Goal: Task Accomplishment & Management: Manage account settings

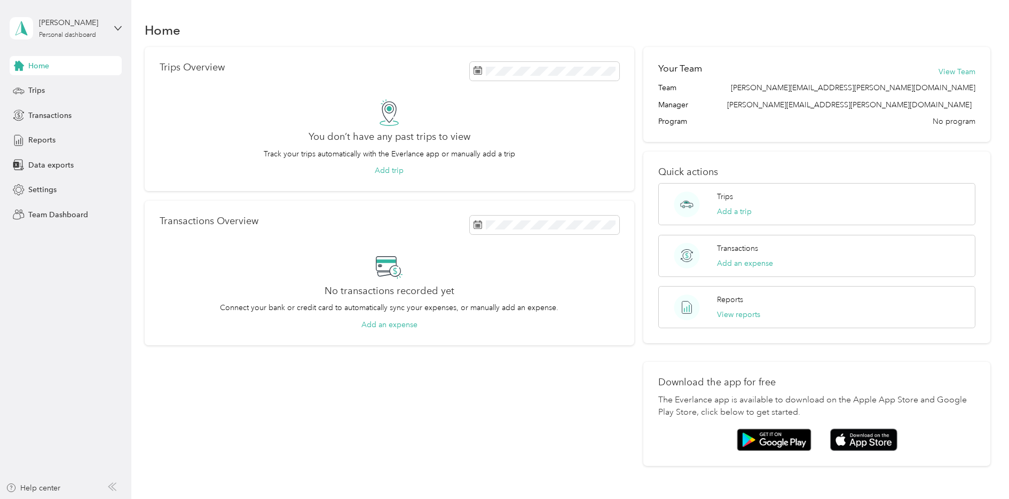
click at [36, 66] on span "Home" at bounding box center [38, 65] width 21 height 11
click at [117, 27] on icon at bounding box center [117, 28] width 7 height 7
click at [37, 184] on div "Settings" at bounding box center [66, 189] width 112 height 19
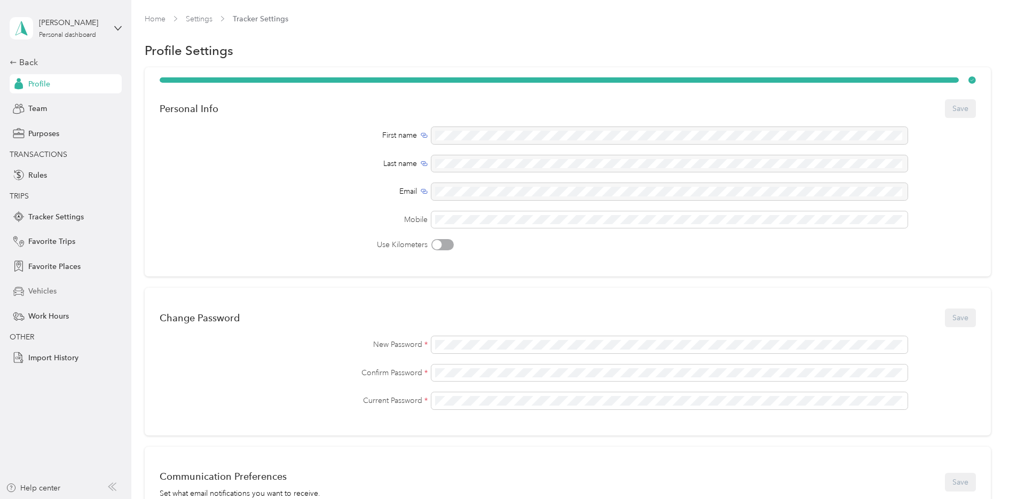
click at [44, 289] on span "Vehicles" at bounding box center [42, 291] width 28 height 11
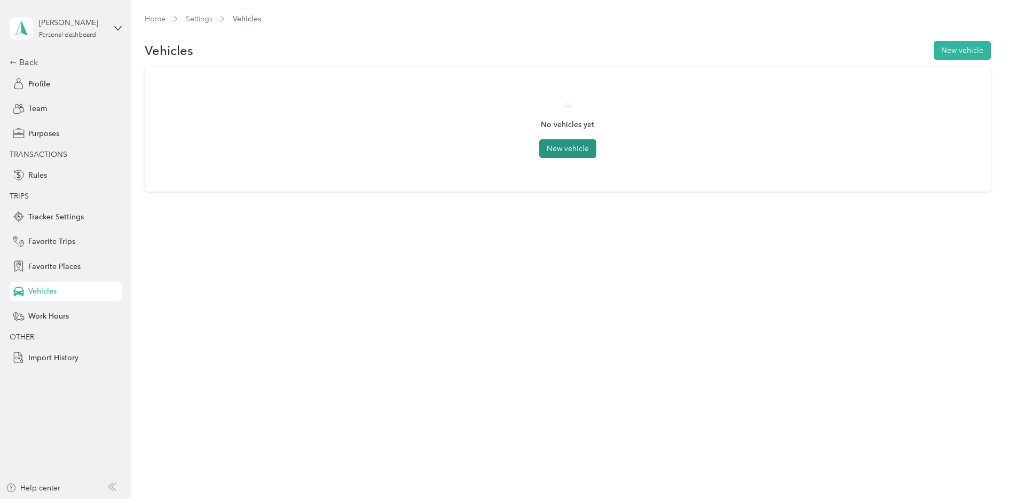
click at [576, 149] on button "New vehicle" at bounding box center [567, 148] width 57 height 19
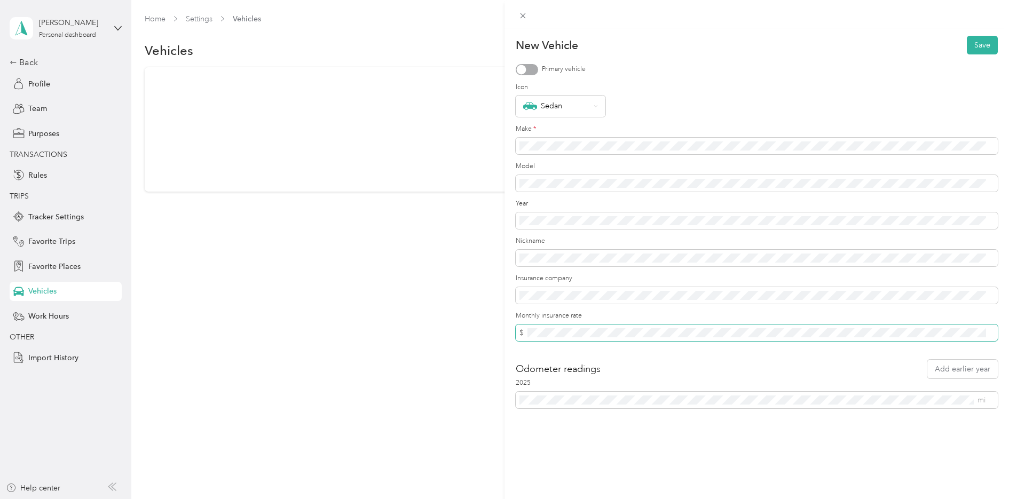
click at [520, 336] on span "$" at bounding box center [757, 333] width 482 height 17
click at [973, 44] on button "Save" at bounding box center [982, 45] width 31 height 19
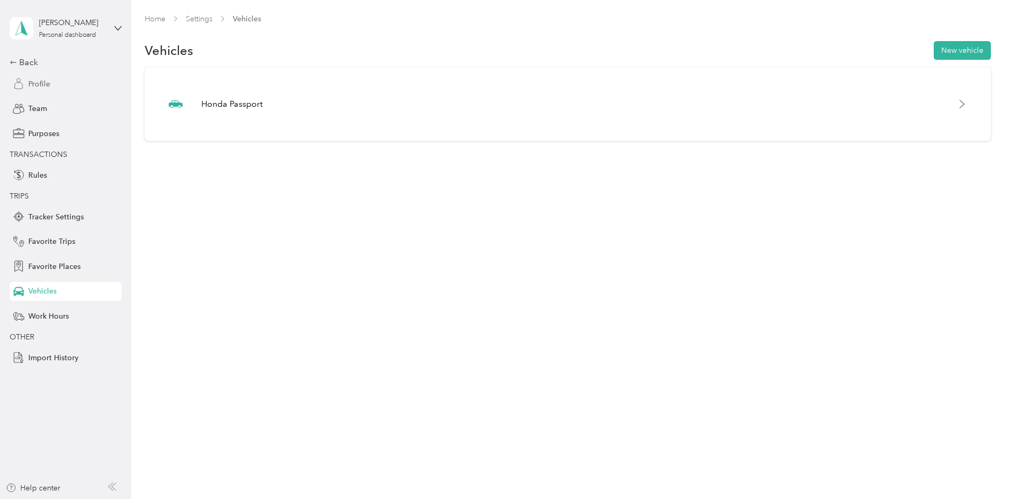
click at [37, 83] on span "Profile" at bounding box center [39, 83] width 22 height 11
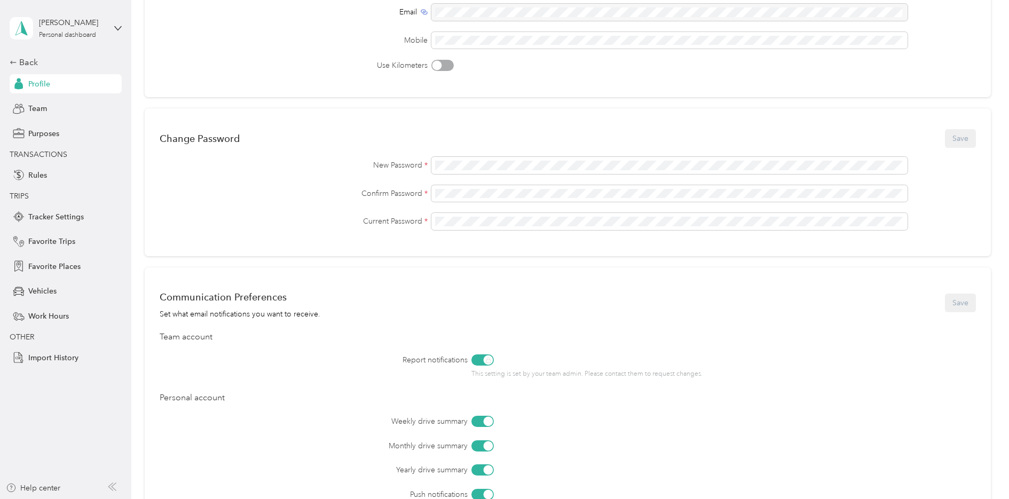
scroll to position [32, 0]
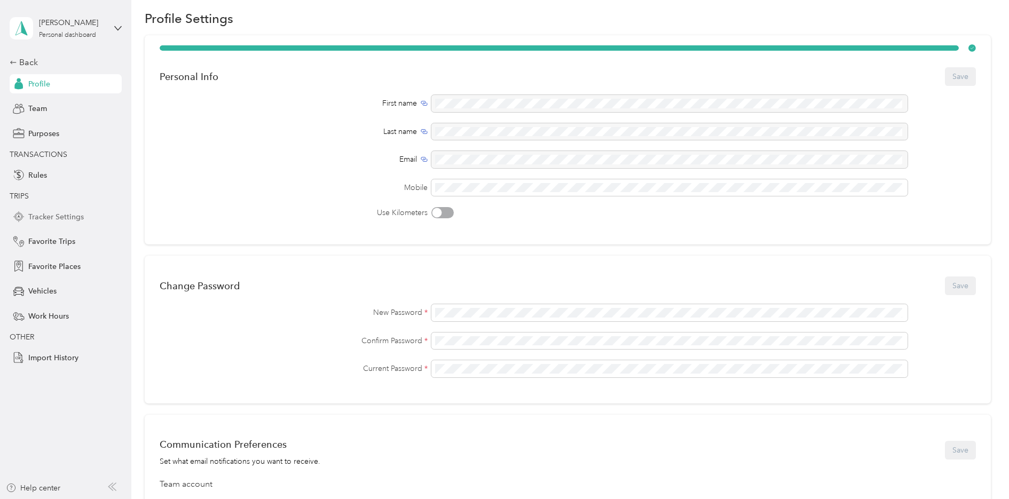
click at [47, 217] on span "Tracker Settings" at bounding box center [56, 216] width 56 height 11
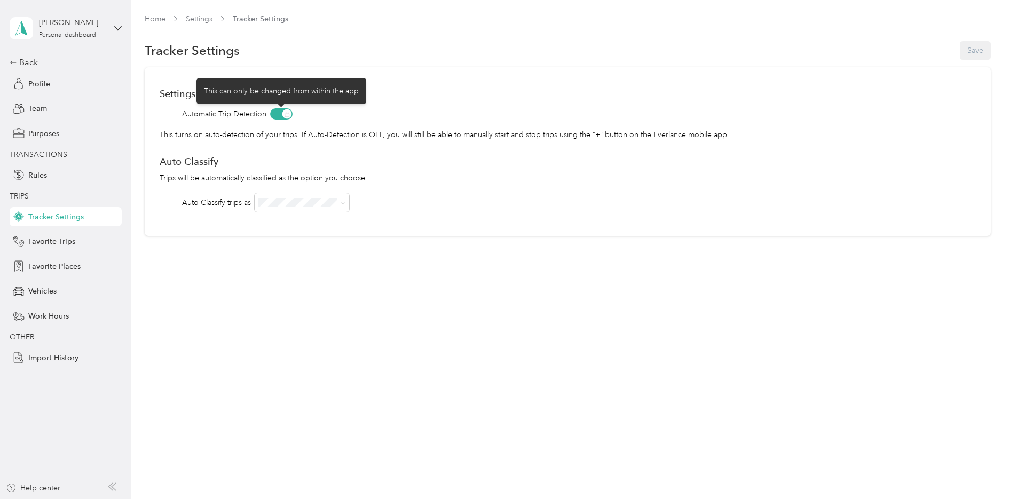
click at [282, 111] on span at bounding box center [281, 113] width 22 height 11
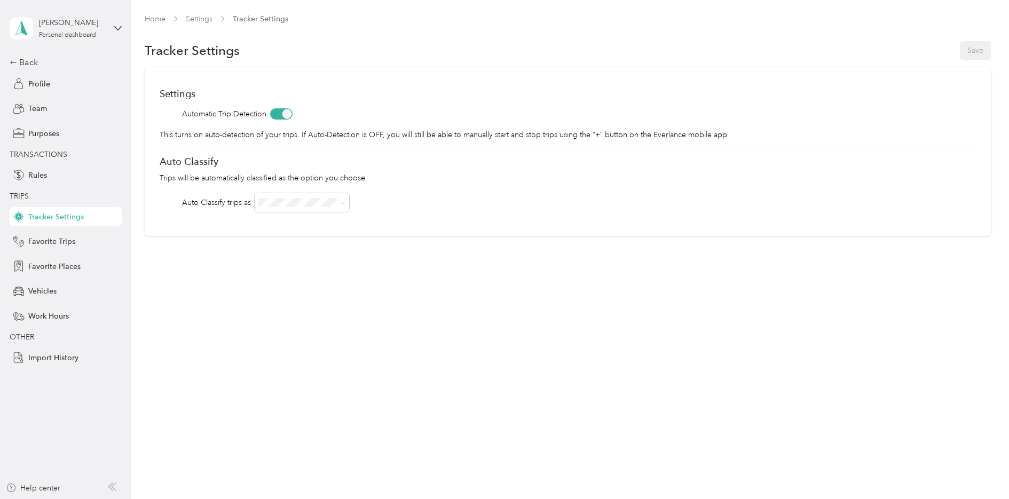
click at [283, 113] on span at bounding box center [281, 113] width 22 height 11
click at [33, 80] on span "Profile" at bounding box center [39, 83] width 22 height 11
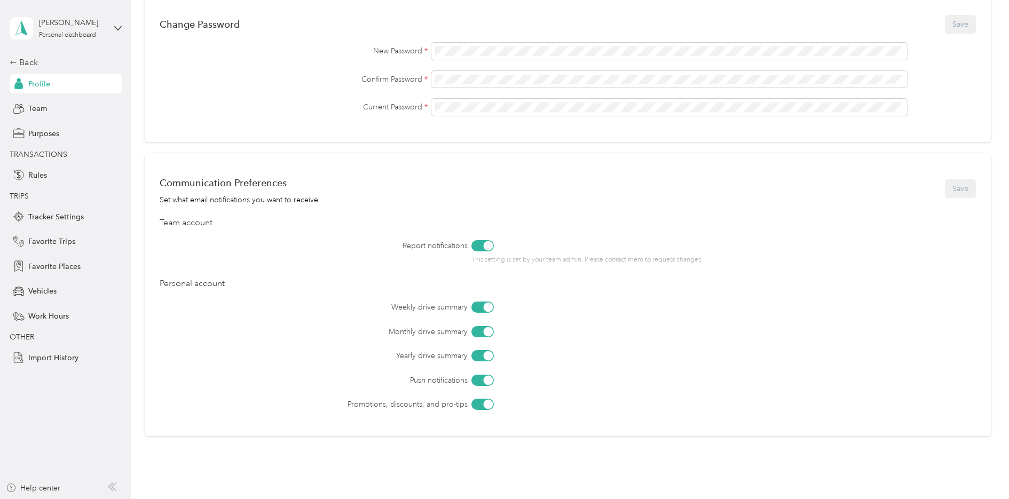
scroll to position [192, 0]
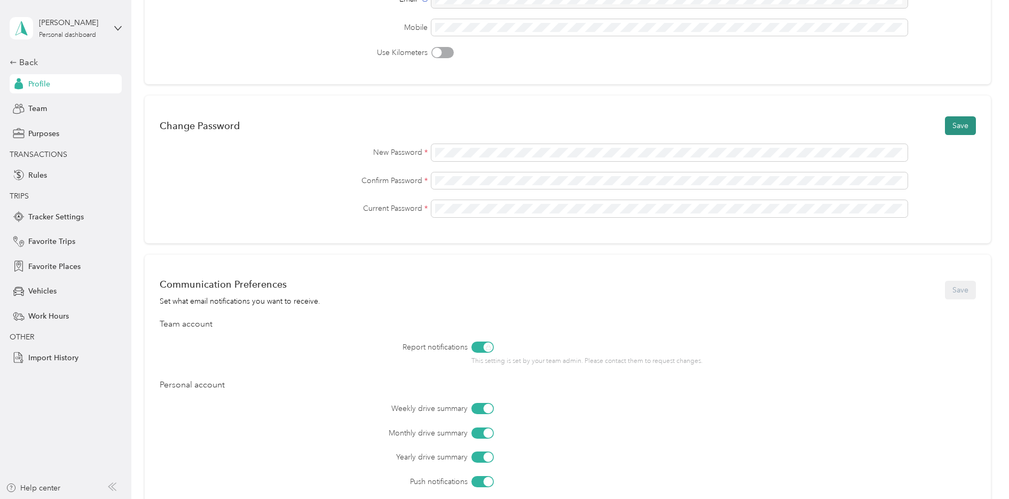
click at [960, 127] on button "Save" at bounding box center [960, 125] width 31 height 19
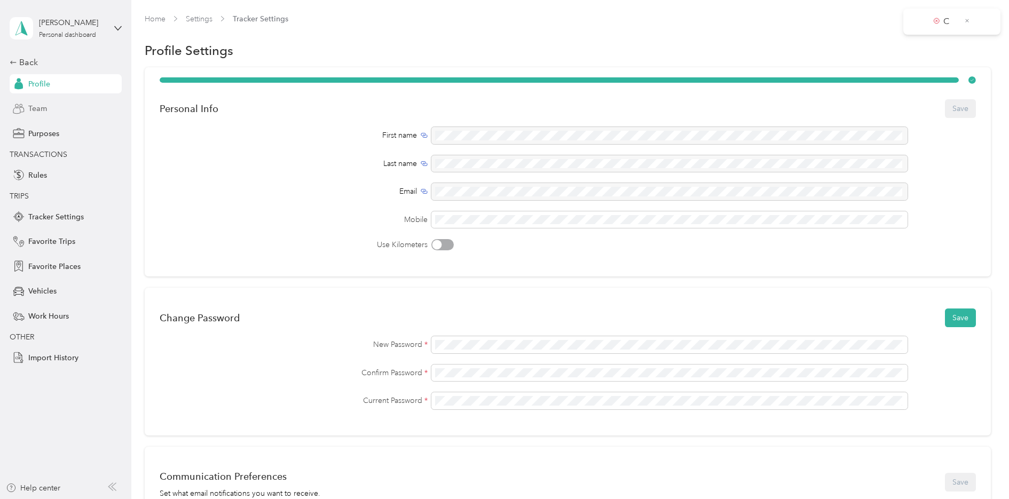
click at [34, 110] on span "Team" at bounding box center [37, 108] width 19 height 11
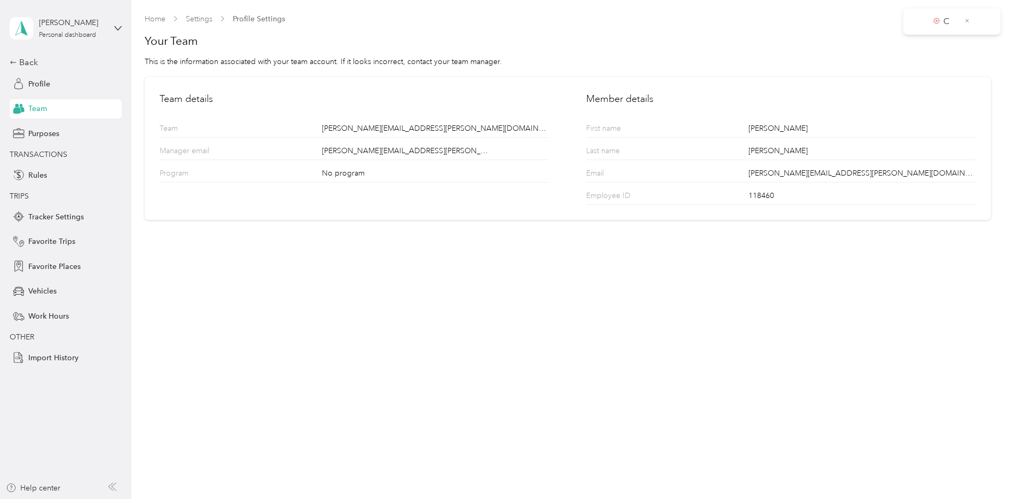
click at [37, 108] on span "Team" at bounding box center [37, 108] width 19 height 11
click at [777, 169] on div "[PERSON_NAME][EMAIL_ADDRESS][PERSON_NAME][DOMAIN_NAME]" at bounding box center [862, 175] width 227 height 14
click at [37, 81] on span "Profile" at bounding box center [39, 83] width 22 height 11
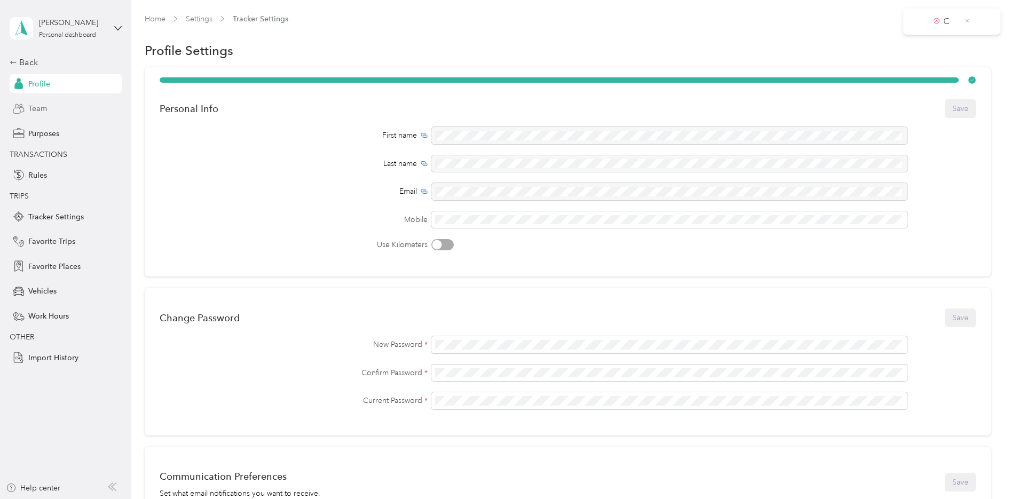
click at [35, 107] on span "Team" at bounding box center [37, 108] width 19 height 11
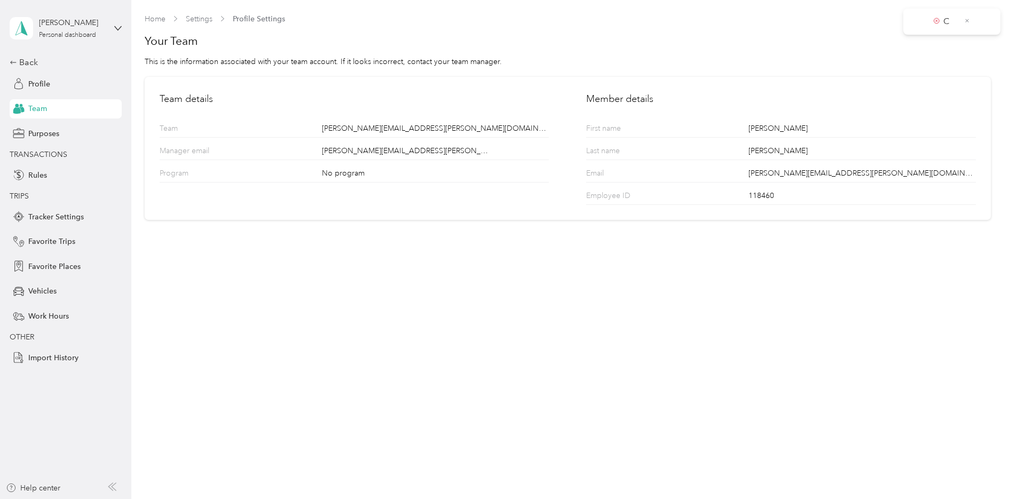
click at [404, 156] on span "[PERSON_NAME][EMAIL_ADDRESS][PERSON_NAME][DOMAIN_NAME]" at bounding box center [407, 150] width 170 height 11
click at [119, 29] on icon at bounding box center [117, 28] width 7 height 7
click at [45, 108] on span "Team" at bounding box center [37, 108] width 19 height 11
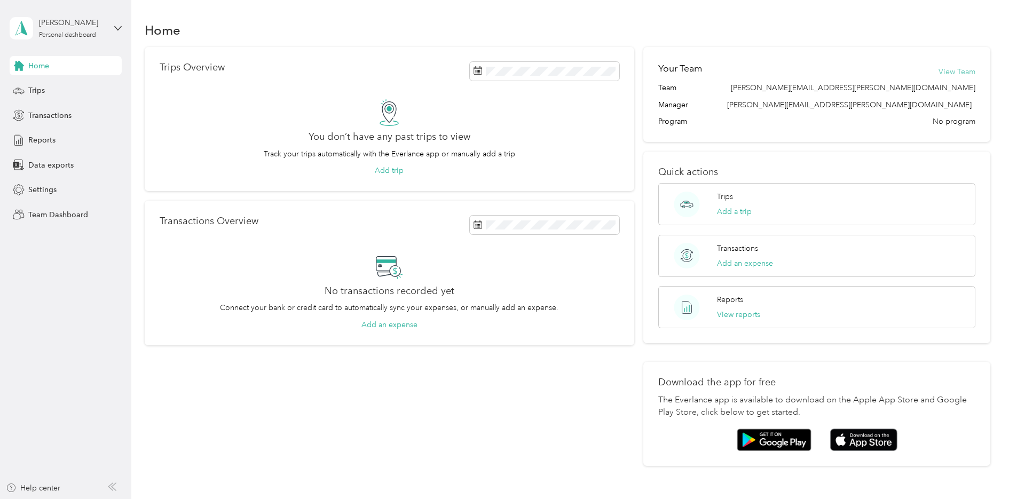
click at [956, 72] on button "View Team" at bounding box center [957, 71] width 37 height 11
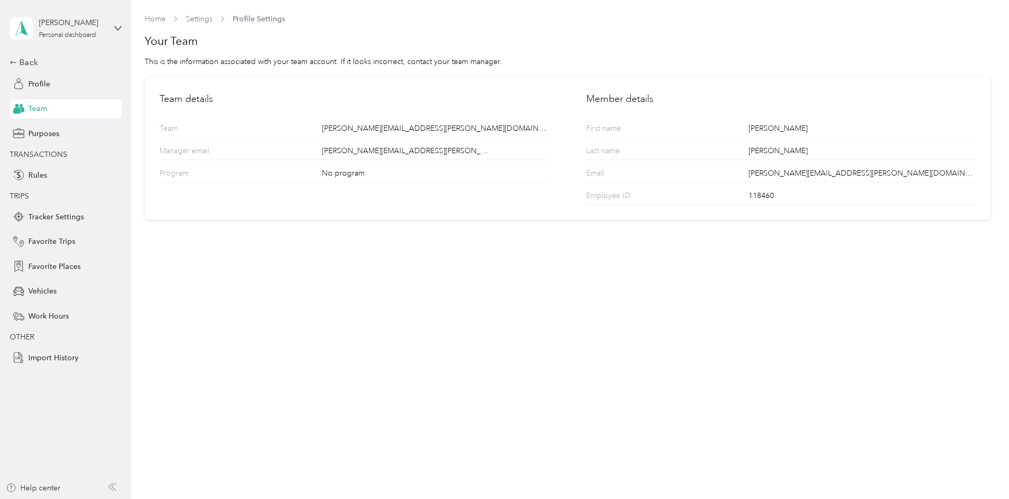
click at [353, 175] on div "No program" at bounding box center [435, 175] width 227 height 14
click at [29, 173] on span "Rules" at bounding box center [37, 175] width 19 height 11
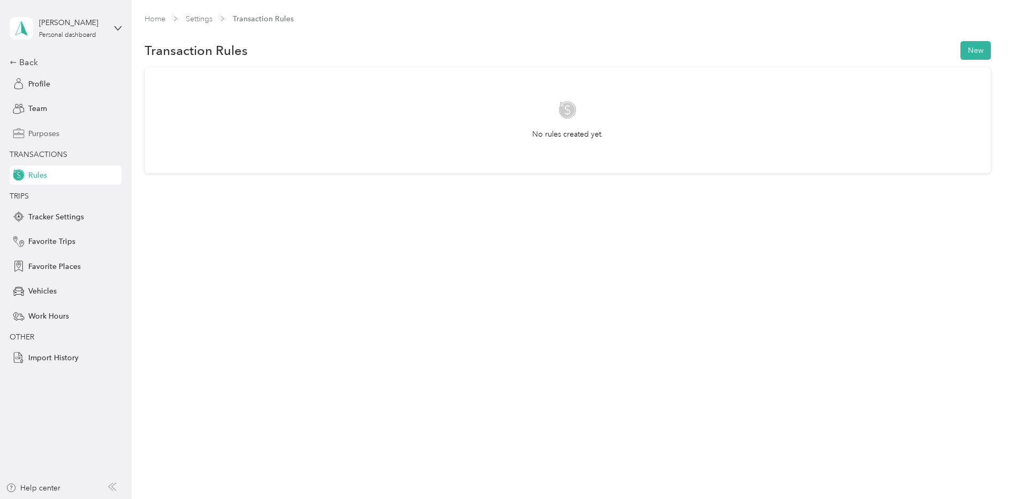
click at [21, 135] on icon at bounding box center [19, 134] width 12 height 12
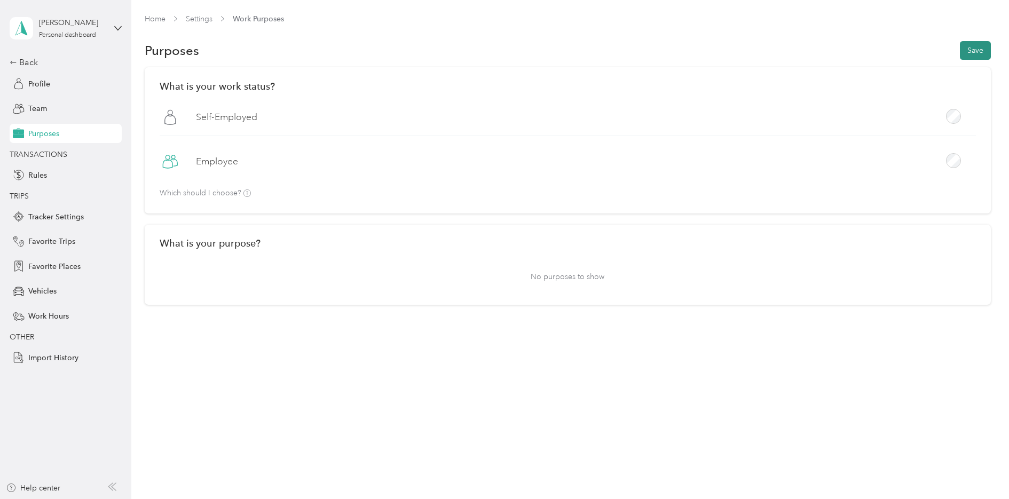
click at [980, 51] on button "Save" at bounding box center [975, 50] width 31 height 19
click at [195, 17] on link "Settings" at bounding box center [199, 18] width 27 height 9
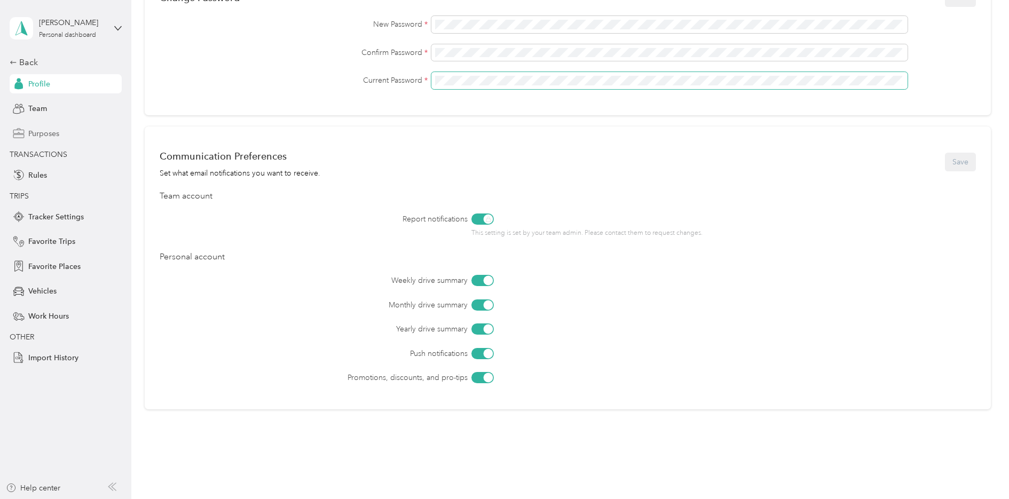
scroll to position [352, 0]
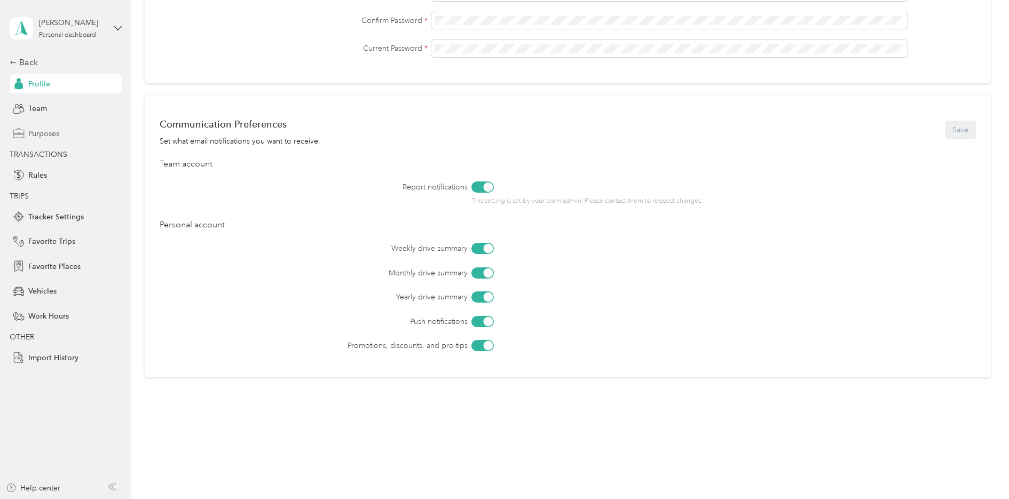
click at [483, 248] on div at bounding box center [488, 249] width 10 height 10
click at [485, 271] on div at bounding box center [488, 273] width 10 height 10
click at [480, 297] on div at bounding box center [483, 297] width 22 height 11
click at [481, 321] on div at bounding box center [483, 321] width 22 height 11
click at [482, 347] on div at bounding box center [483, 345] width 22 height 11
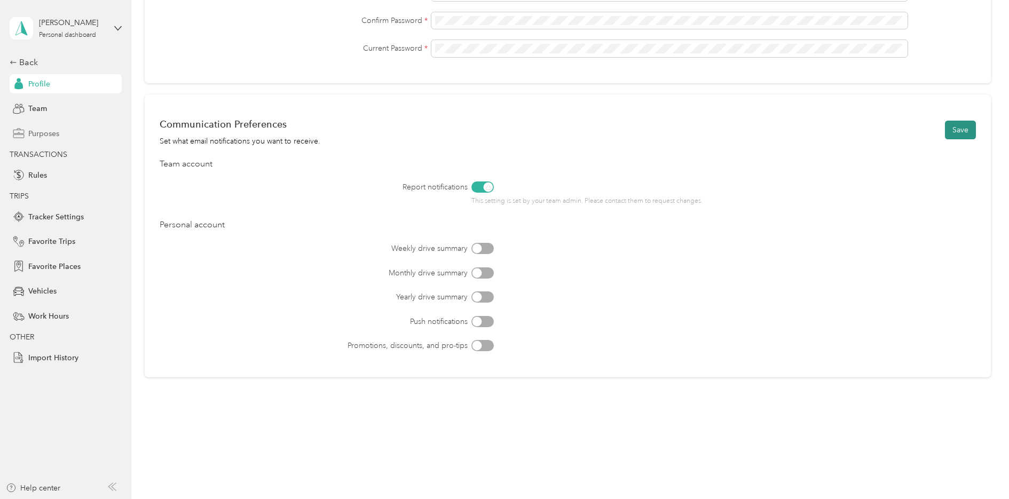
click at [963, 130] on button "Save" at bounding box center [960, 130] width 31 height 19
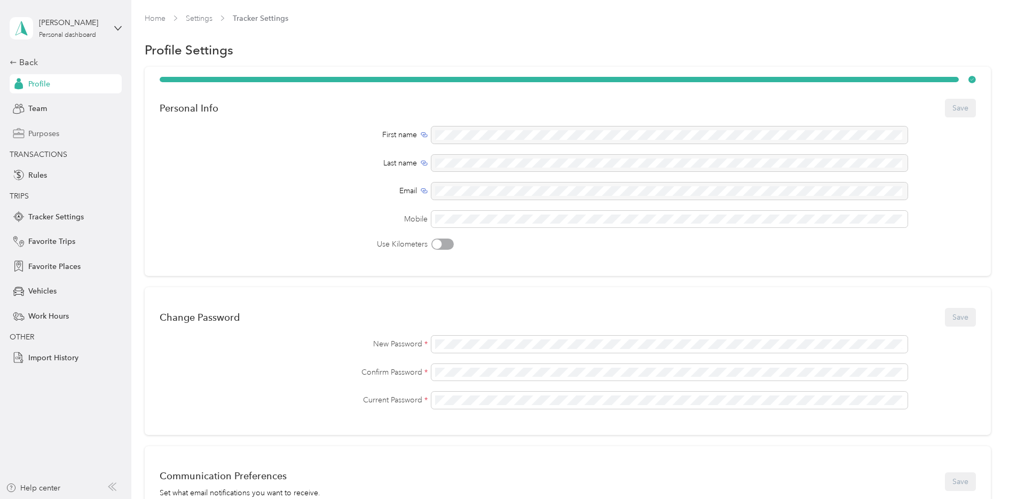
scroll to position [0, 0]
click at [37, 109] on span "Team" at bounding box center [37, 108] width 19 height 11
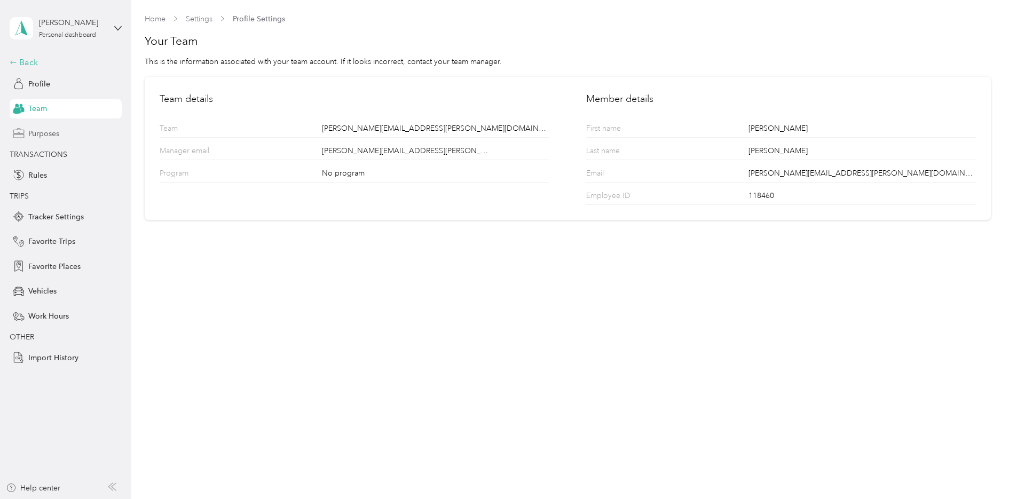
click at [26, 60] on div "Back" at bounding box center [63, 62] width 107 height 13
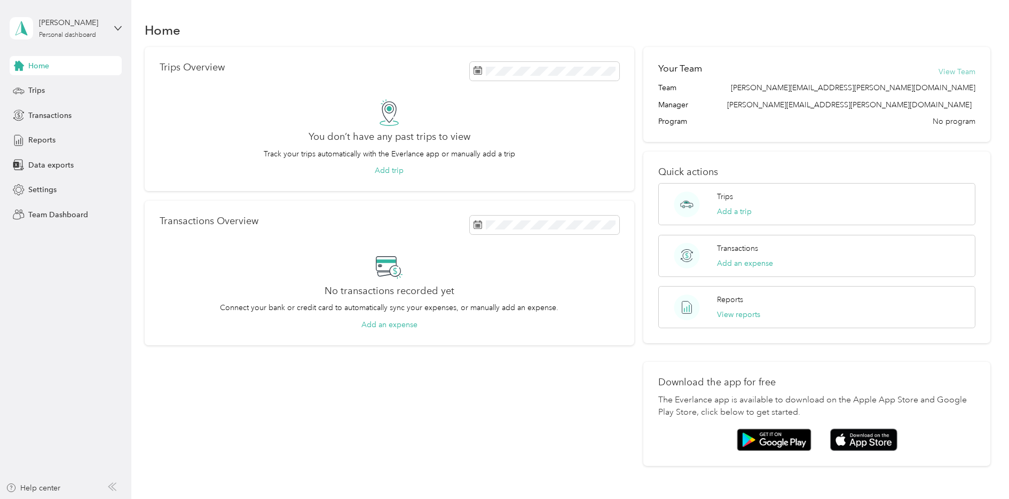
click at [949, 70] on button "View Team" at bounding box center [957, 71] width 37 height 11
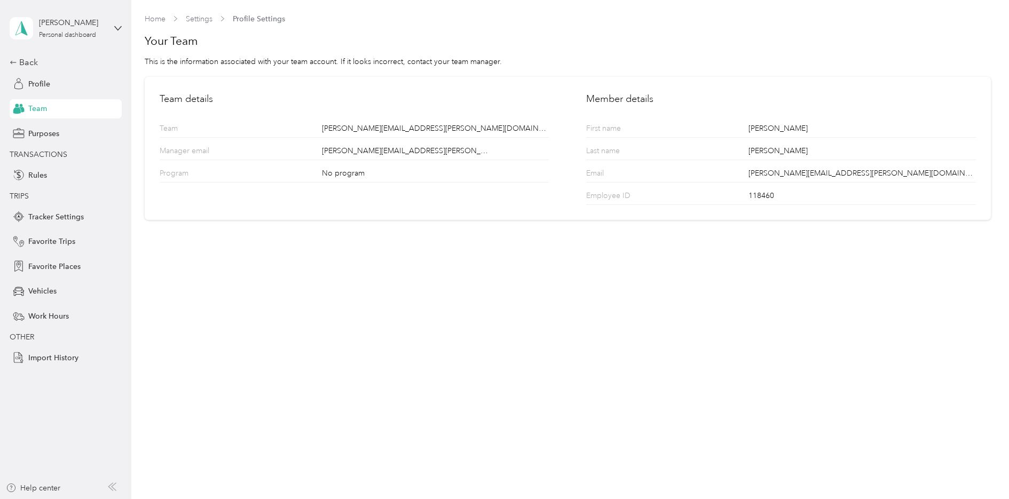
click at [812, 144] on div "Last name [PERSON_NAME]" at bounding box center [780, 149] width 389 height 22
click at [375, 175] on div "No program" at bounding box center [435, 175] width 227 height 14
click at [339, 174] on div "No program" at bounding box center [435, 175] width 227 height 14
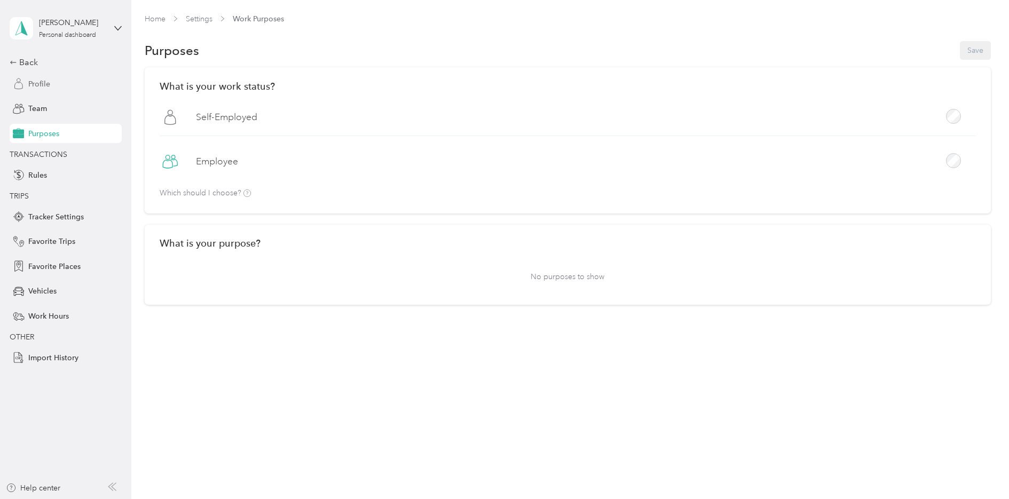
click at [36, 83] on span "Profile" at bounding box center [39, 83] width 22 height 11
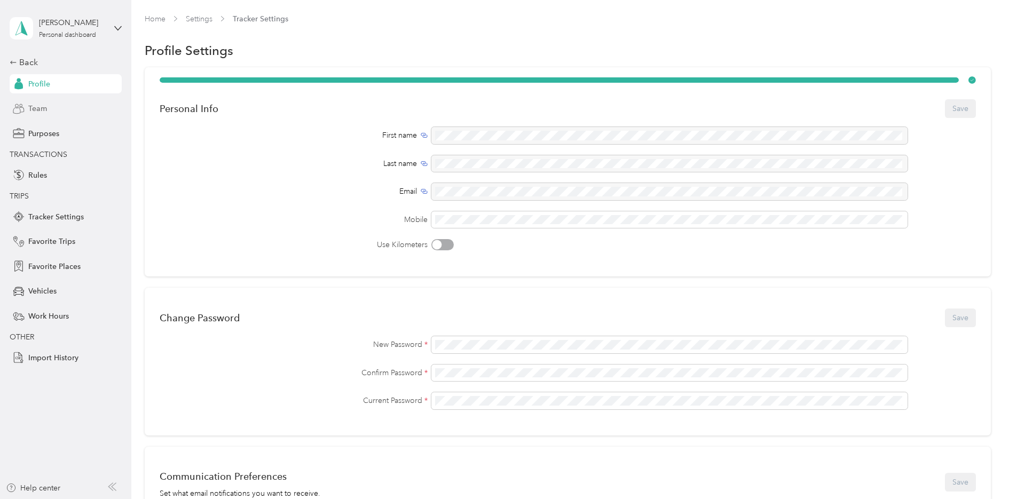
click at [38, 107] on span "Team" at bounding box center [37, 108] width 19 height 11
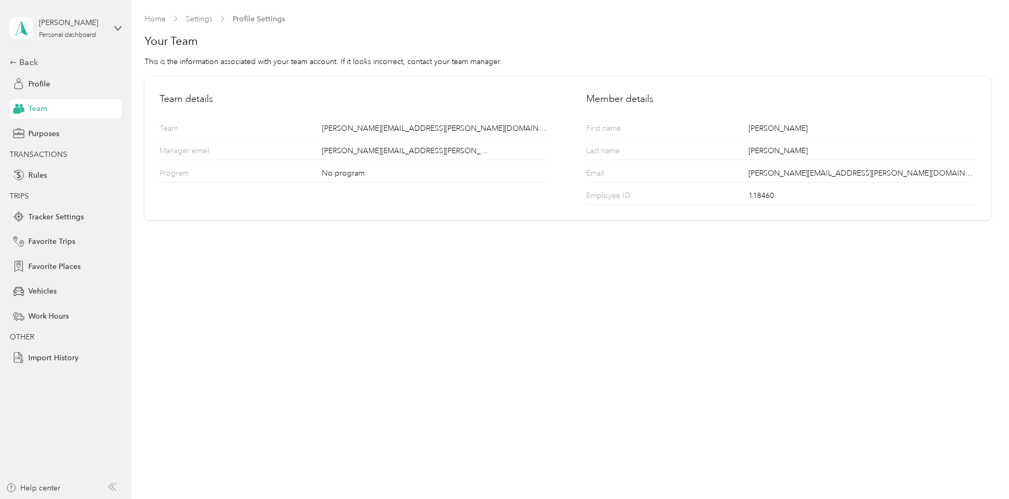
click at [20, 29] on icon at bounding box center [21, 28] width 16 height 15
click at [23, 23] on icon at bounding box center [21, 28] width 16 height 15
click at [64, 88] on div "Team dashboard" at bounding box center [182, 82] width 331 height 19
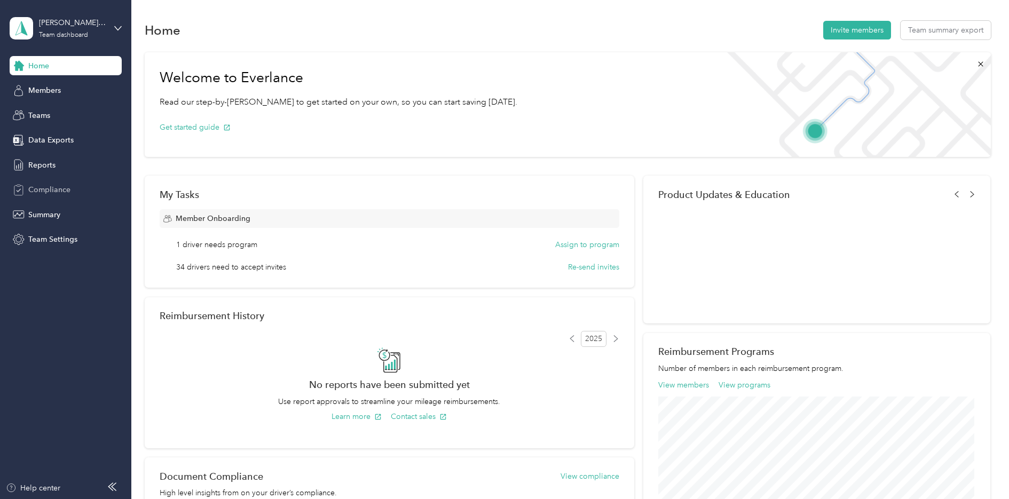
click at [46, 189] on span "Compliance" at bounding box center [49, 189] width 42 height 11
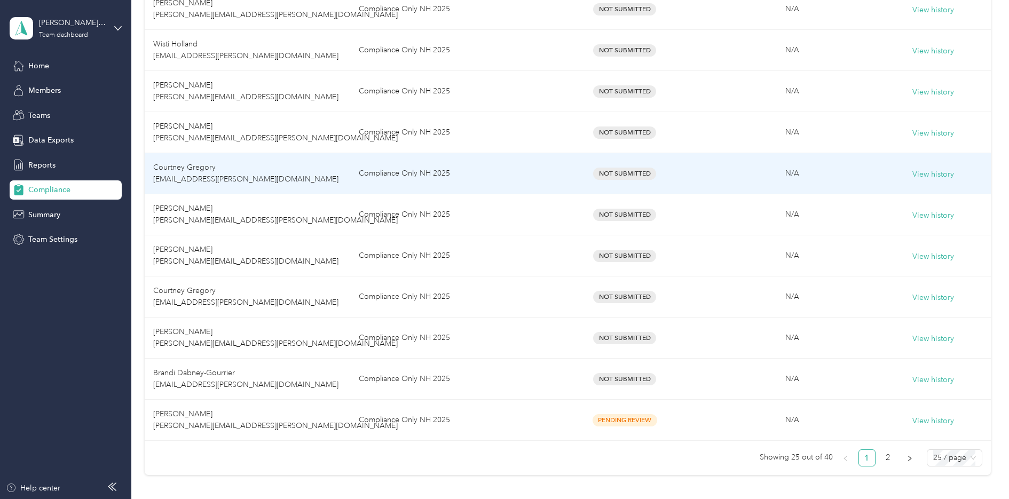
scroll to position [911, 0]
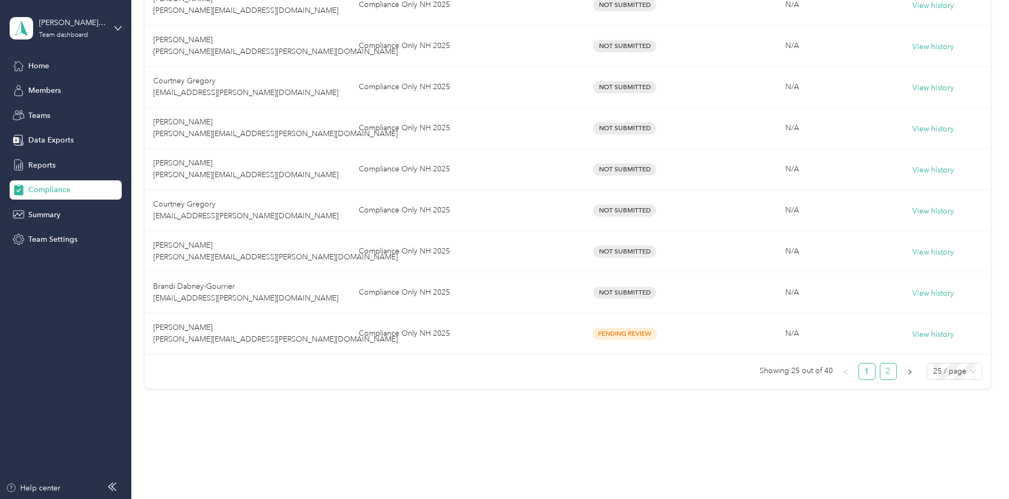
click at [884, 372] on link "2" at bounding box center [889, 372] width 16 height 16
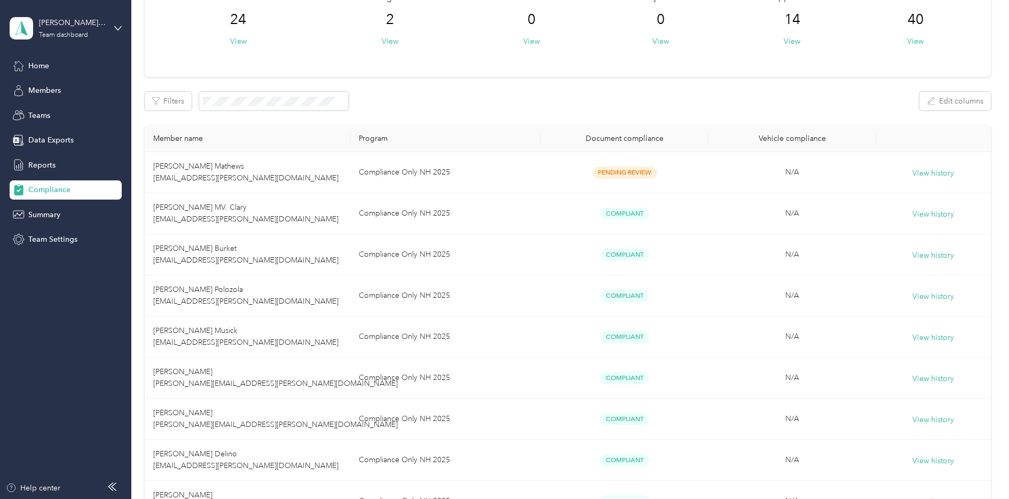
scroll to position [73, 0]
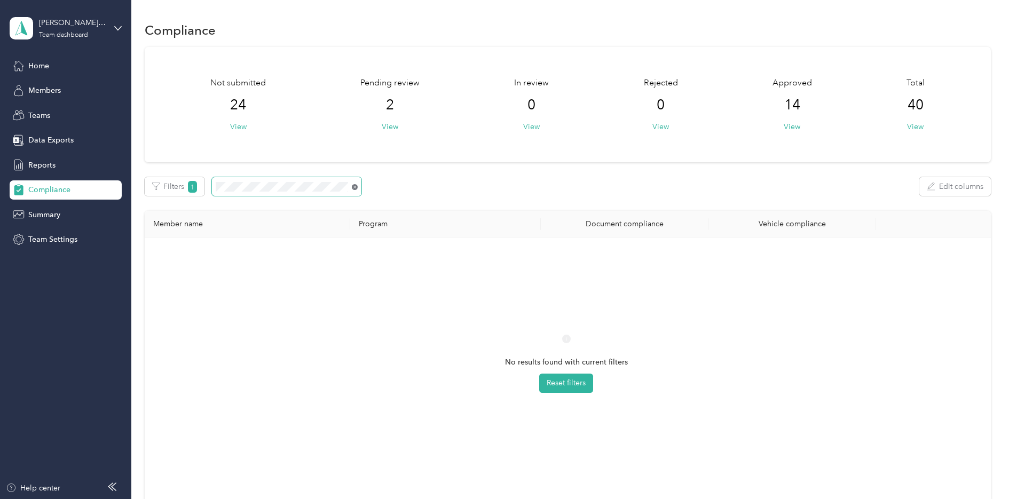
click at [354, 189] on icon at bounding box center [355, 187] width 3 height 3
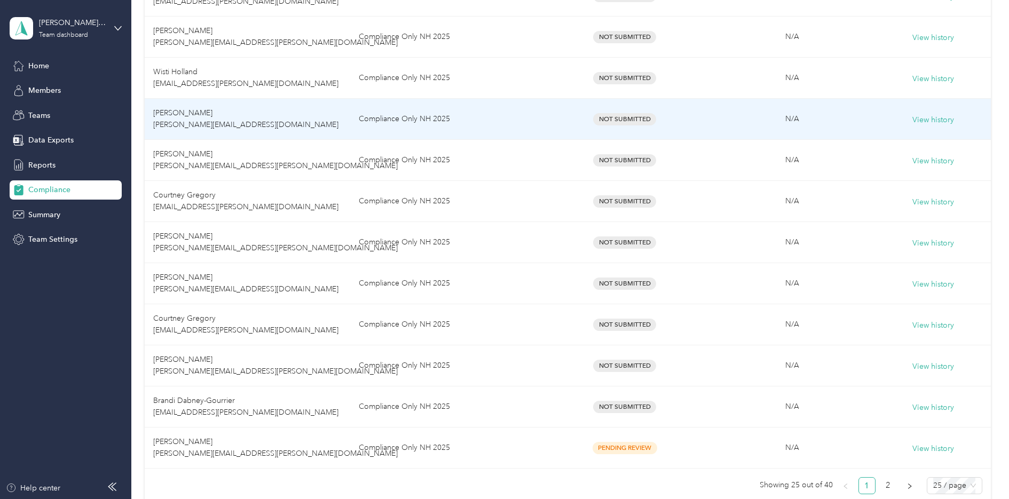
scroll to position [801, 0]
